Goal: Book appointment/travel/reservation

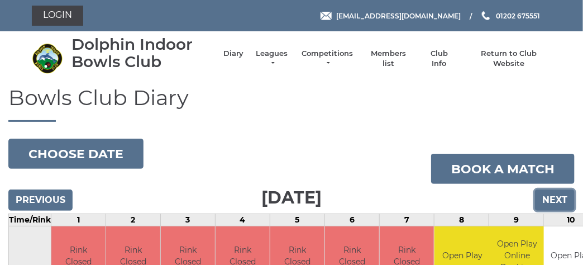
click at [550, 197] on input "Next" at bounding box center [555, 199] width 40 height 21
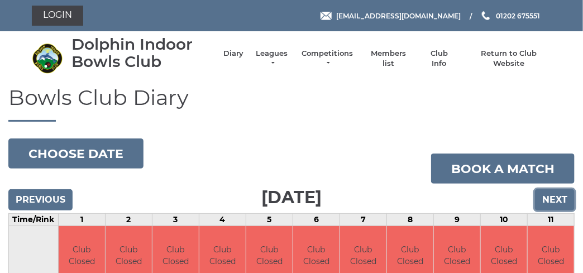
click at [550, 197] on input "Next" at bounding box center [555, 199] width 40 height 21
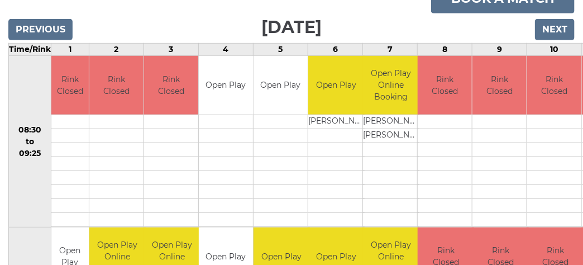
scroll to position [3, 0]
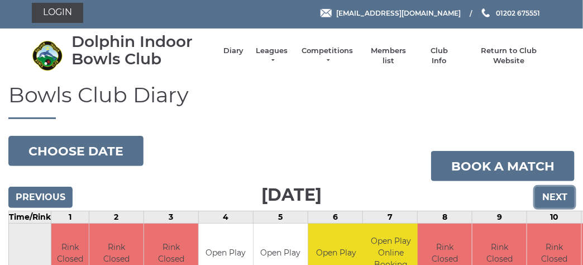
click at [548, 194] on input "Next" at bounding box center [555, 197] width 40 height 21
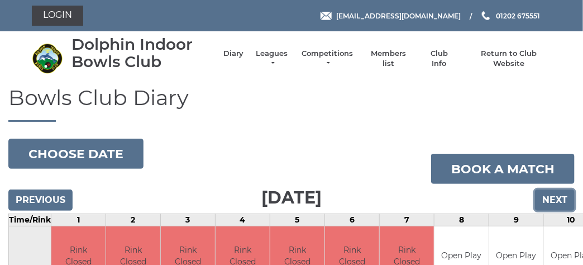
click at [546, 199] on input "Next" at bounding box center [555, 199] width 40 height 21
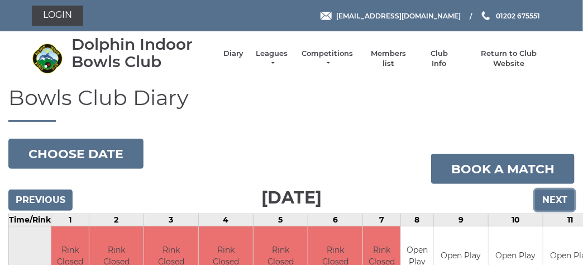
click at [553, 195] on input "Next" at bounding box center [555, 199] width 40 height 21
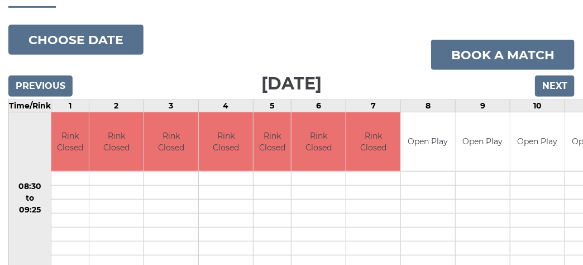
scroll to position [3, 0]
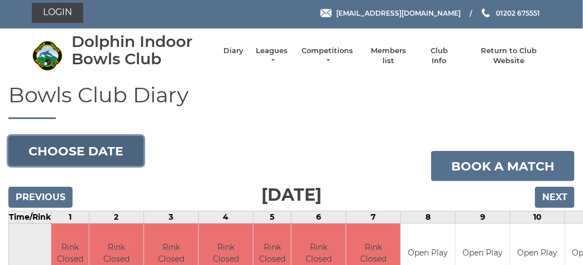
click at [109, 155] on button "Choose date" at bounding box center [75, 151] width 135 height 30
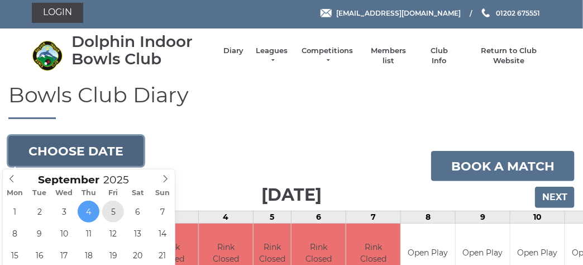
type input "2025-09-05"
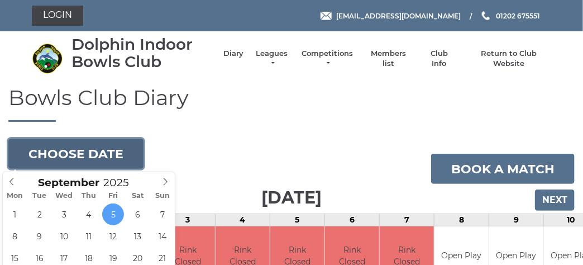
scroll to position [55, 0]
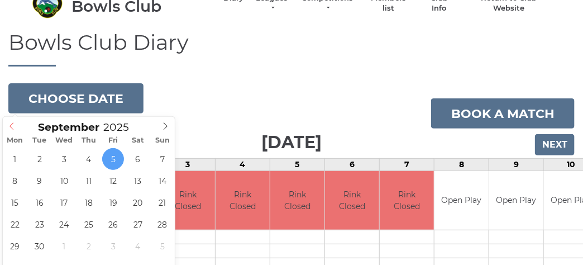
click at [13, 128] on icon at bounding box center [12, 126] width 8 height 8
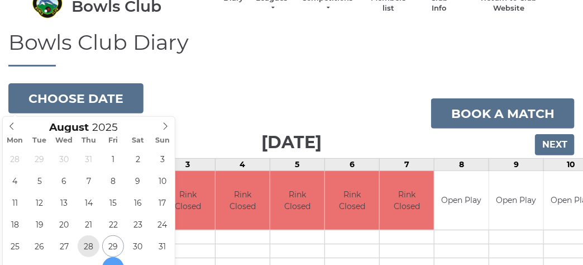
type input "[DATE]"
